Goal: Find specific page/section: Find specific page/section

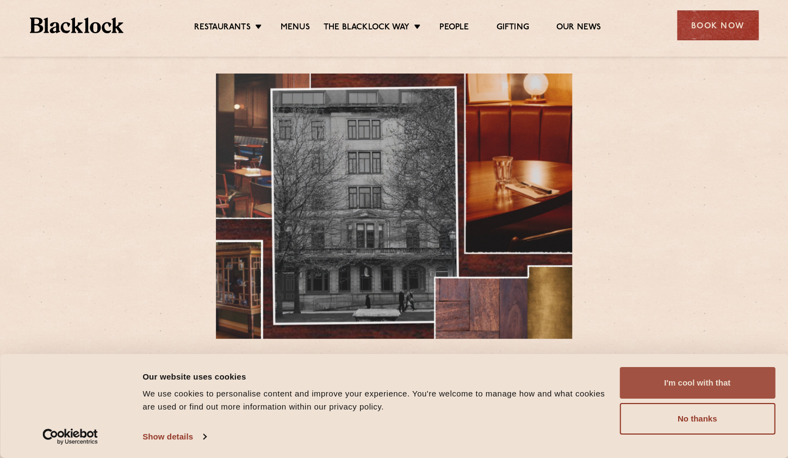
click at [714, 384] on button "I'm cool with that" at bounding box center [698, 383] width 156 height 32
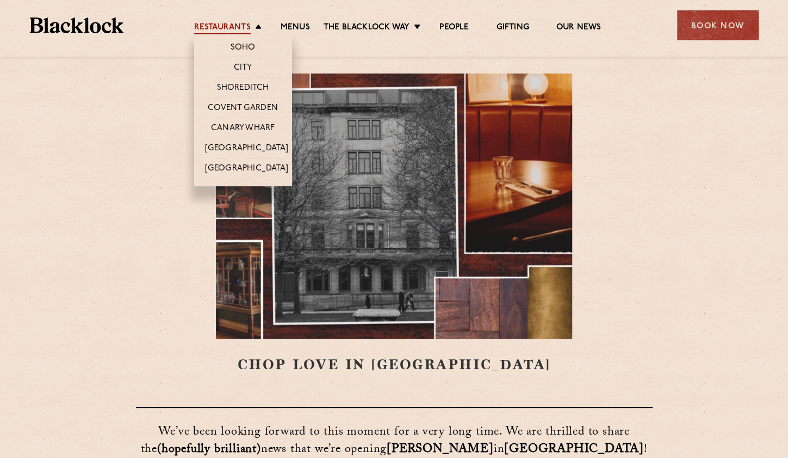
click at [232, 29] on link "Restaurants" at bounding box center [222, 28] width 57 height 12
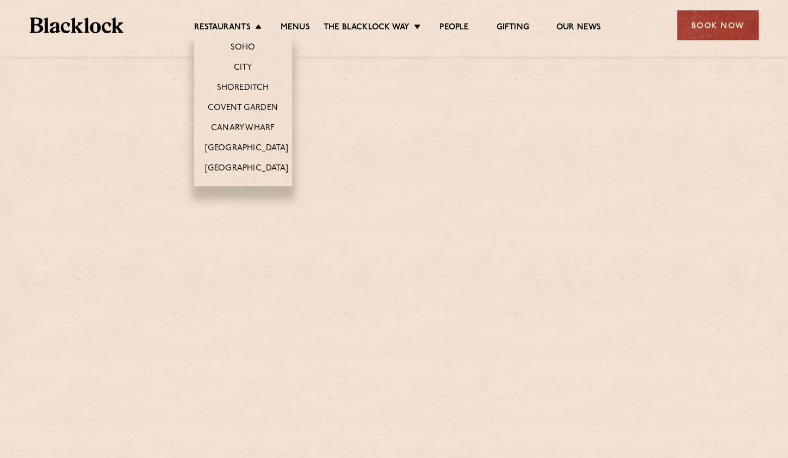
click at [257, 26] on li "Restaurants Soho City Shoreditch Covent Garden Canary Wharf Manchester Birmingh…" at bounding box center [230, 28] width 73 height 12
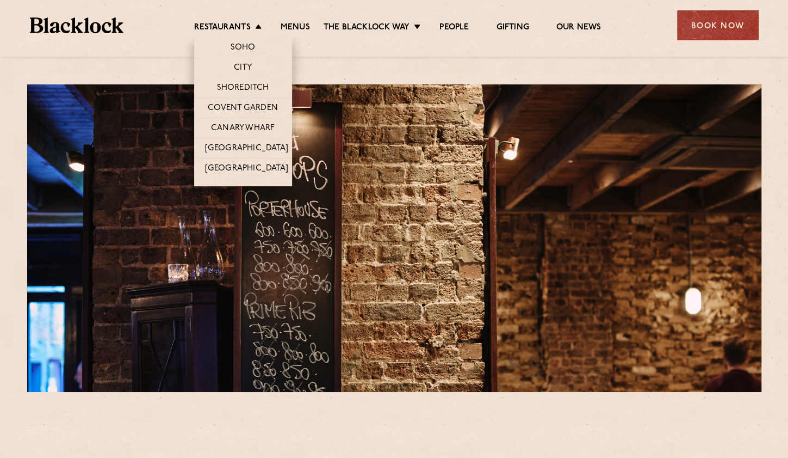
click at [247, 71] on link "City" at bounding box center [243, 69] width 18 height 12
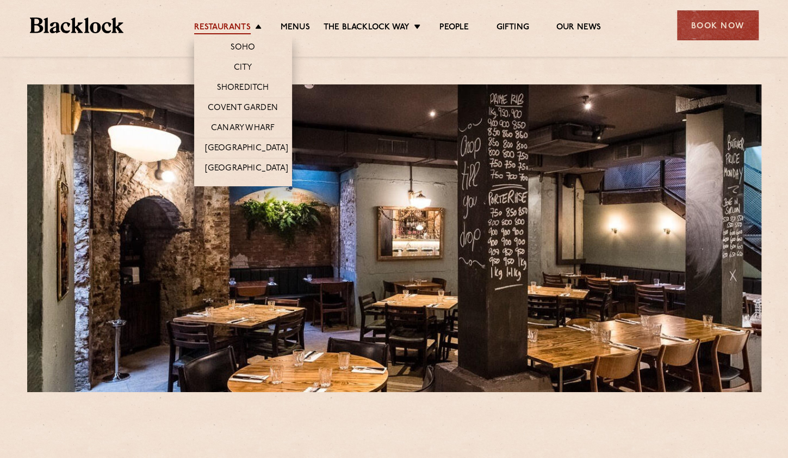
click at [232, 25] on link "Restaurants" at bounding box center [222, 28] width 57 height 12
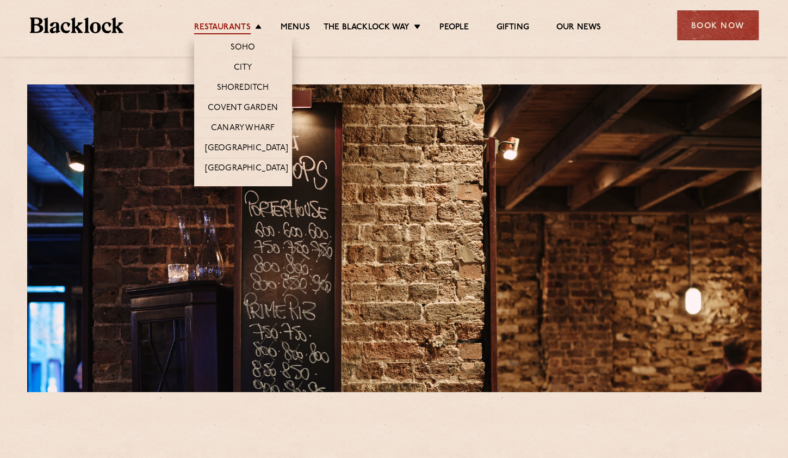
click at [244, 33] on link "Restaurants" at bounding box center [222, 28] width 57 height 12
click at [257, 26] on li "Restaurants Soho City Shoreditch Covent Garden Canary Wharf Manchester Birmingh…" at bounding box center [230, 28] width 73 height 12
click at [263, 108] on link "Covent Garden" at bounding box center [243, 109] width 70 height 12
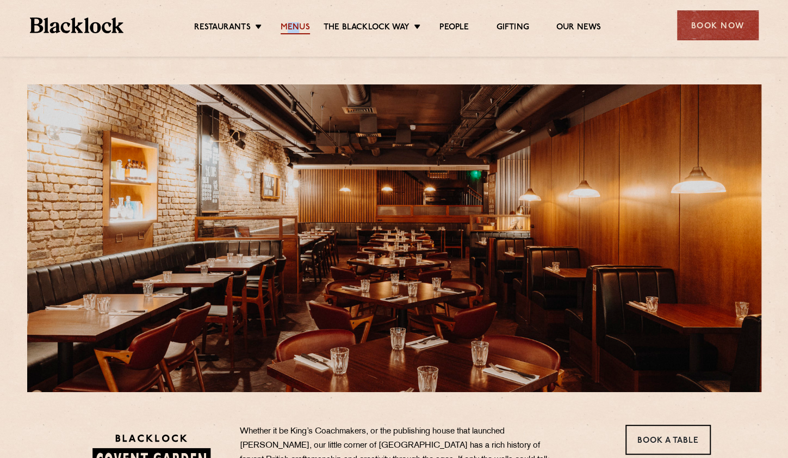
drag, startPoint x: 284, startPoint y: 20, endPoint x: 295, endPoint y: 24, distance: 11.5
click at [295, 24] on ul "Restaurants [GEOGRAPHIC_DATA] [GEOGRAPHIC_DATA] [GEOGRAPHIC_DATA] [GEOGRAPHIC_D…" at bounding box center [398, 25] width 548 height 17
click at [295, 24] on link "Menus" at bounding box center [295, 28] width 29 height 12
